Goal: Information Seeking & Learning: Learn about a topic

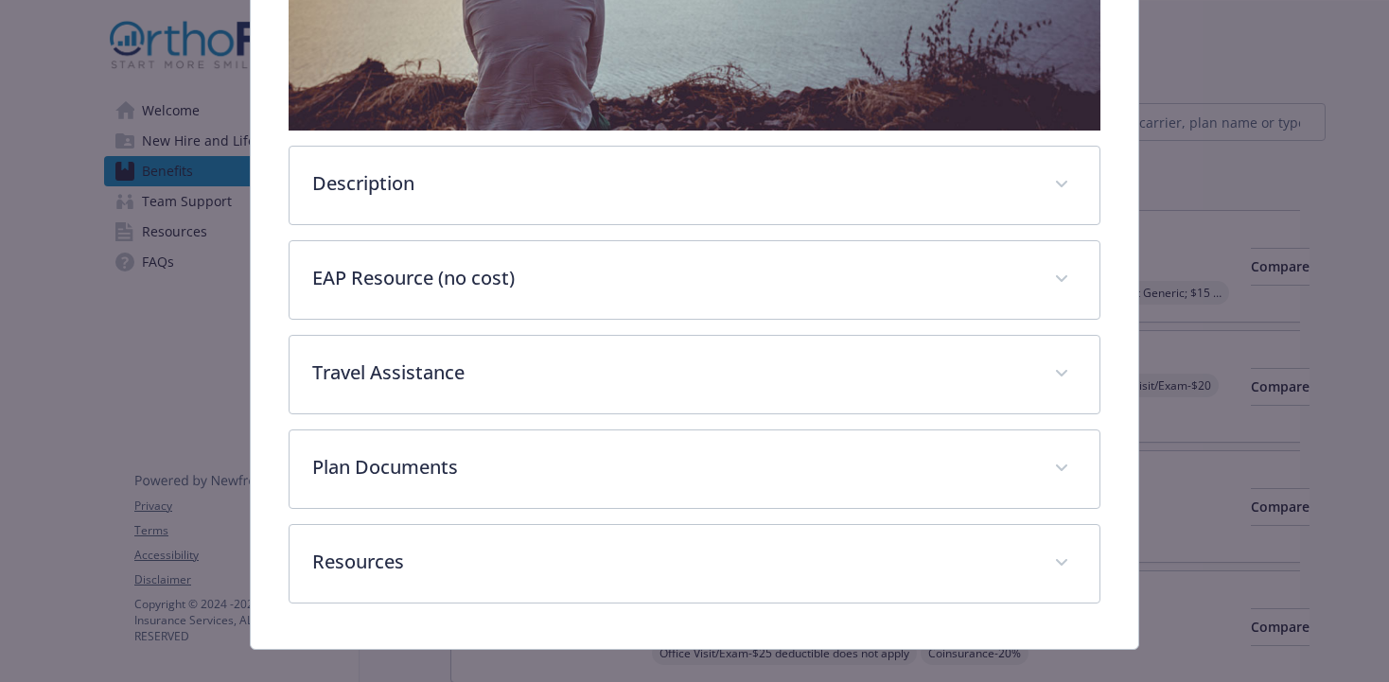
scroll to position [571, 0]
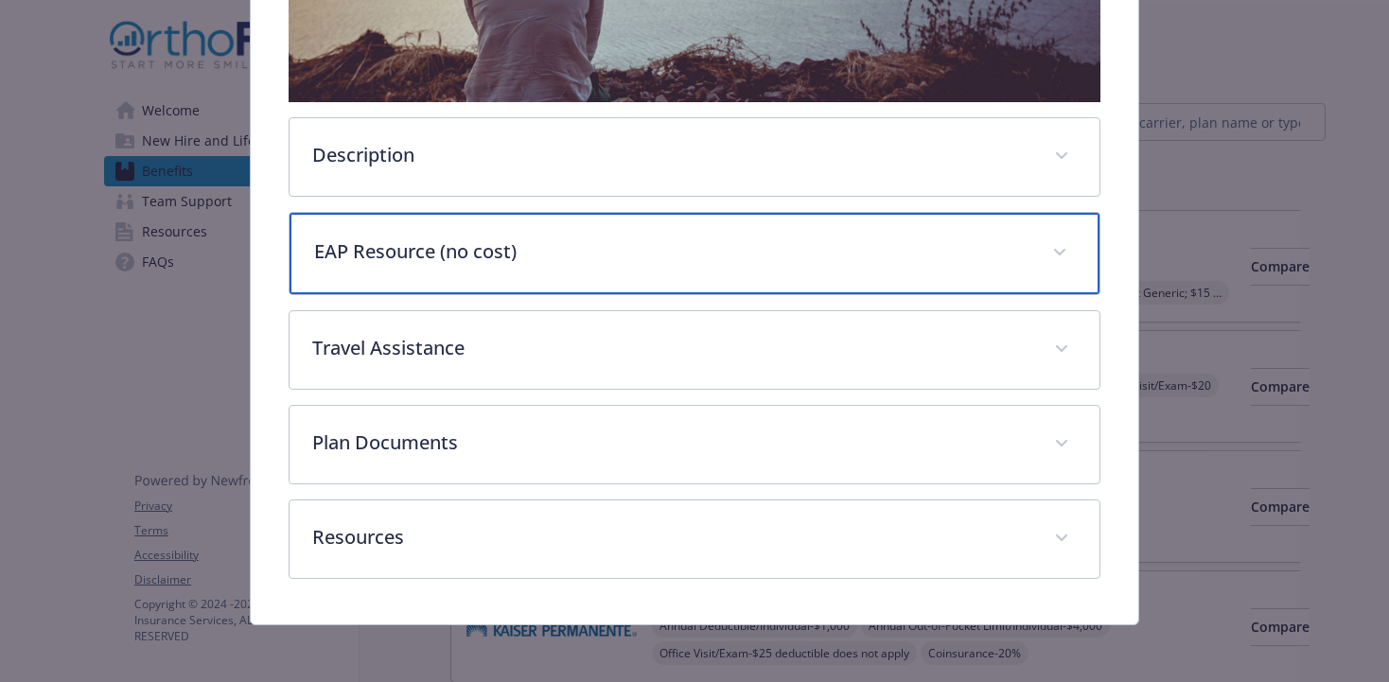
click at [519, 255] on p "EAP Resource (no cost)" at bounding box center [671, 251] width 715 height 28
